Goal: Use online tool/utility: Utilize a website feature to perform a specific function

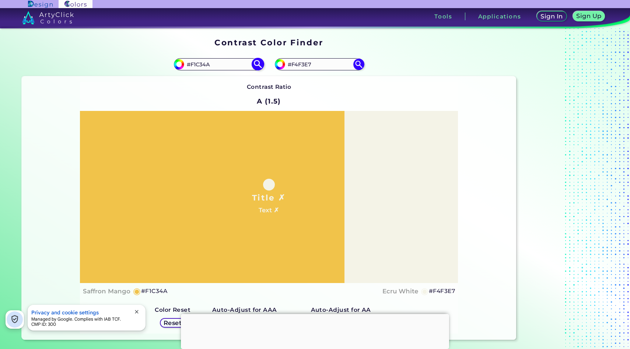
click at [215, 64] on input "#F1C34A" at bounding box center [218, 64] width 69 height 10
paste input "967EB8"
type input "#967EB8"
type input "#967eb8"
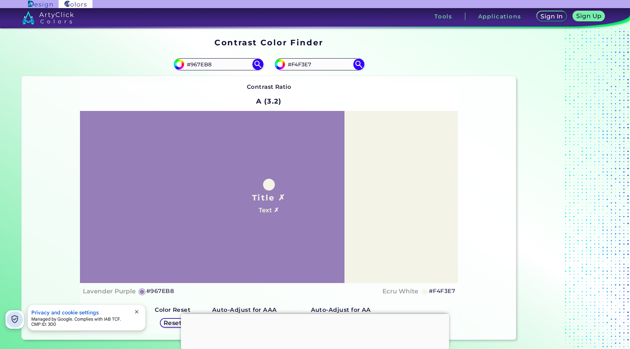
scroll to position [59, 0]
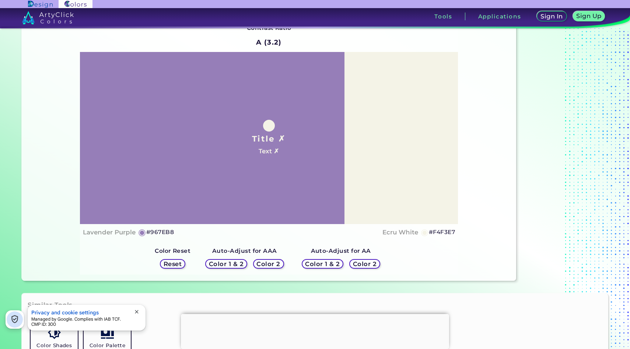
click at [261, 263] on h5 "Color 2" at bounding box center [268, 263] width 24 height 6
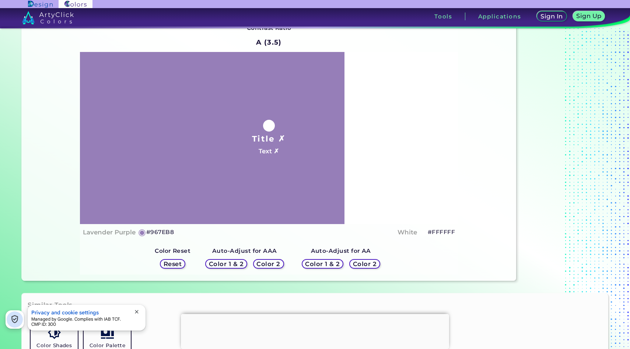
click at [241, 263] on h5 "Color 1 & 2" at bounding box center [226, 264] width 34 height 6
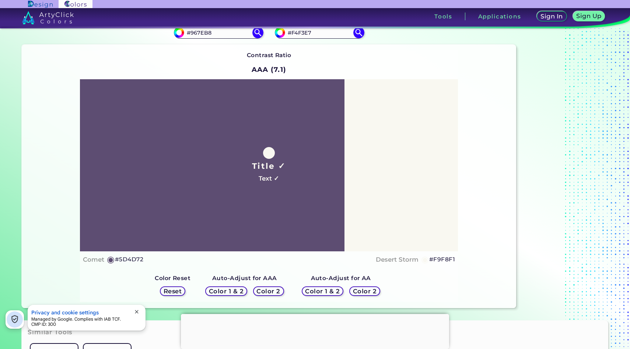
scroll to position [32, 0]
drag, startPoint x: 134, startPoint y: 259, endPoint x: 119, endPoint y: 260, distance: 15.1
click at [119, 260] on div "Comet ◉ #5D4D72 Desert Storm ◉ #F9F8F1" at bounding box center [269, 259] width 372 height 11
copy h5 "5D4D72"
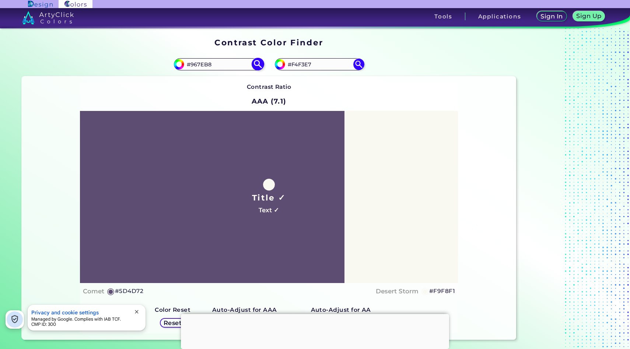
click at [231, 64] on input "#967EB8" at bounding box center [218, 64] width 69 height 10
paste input "896DB0"
type input "#896DB0"
click at [261, 63] on img at bounding box center [257, 64] width 13 height 13
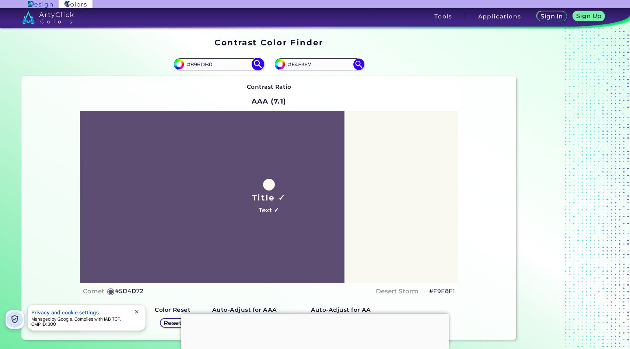
type input "#896db0"
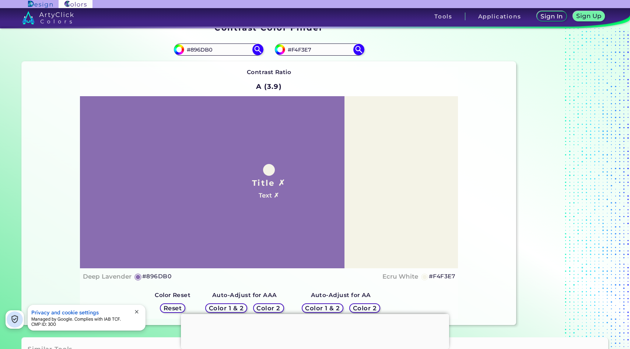
scroll to position [15, 0]
click at [276, 308] on h5 "Color 2" at bounding box center [268, 308] width 24 height 6
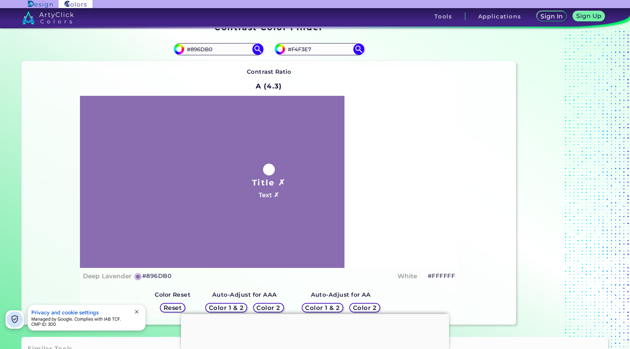
click at [239, 308] on h5 "Color 1 & 2" at bounding box center [226, 308] width 32 height 6
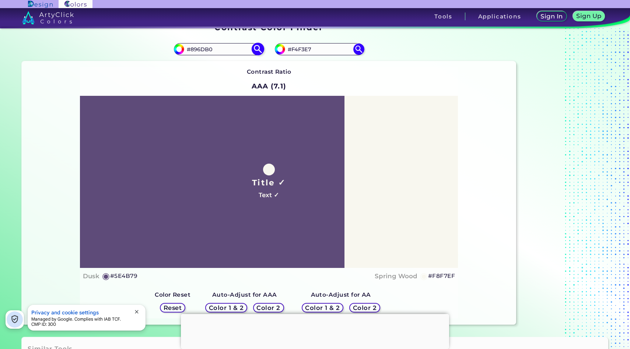
click at [234, 49] on input "#896DB0" at bounding box center [218, 49] width 69 height 10
paste input "7A5DA4"
type input "#7A5DA4"
click at [260, 49] on img at bounding box center [257, 49] width 13 height 13
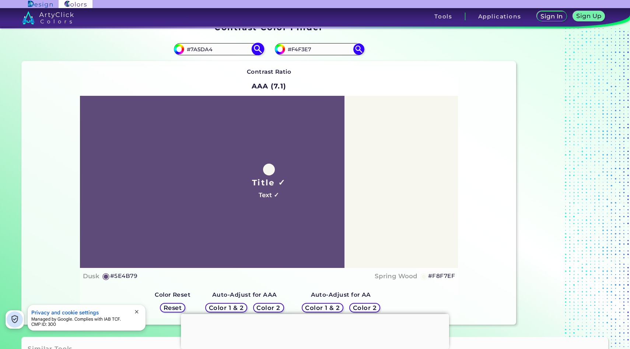
type input "#7a5da4"
